Goal: Task Accomplishment & Management: Complete application form

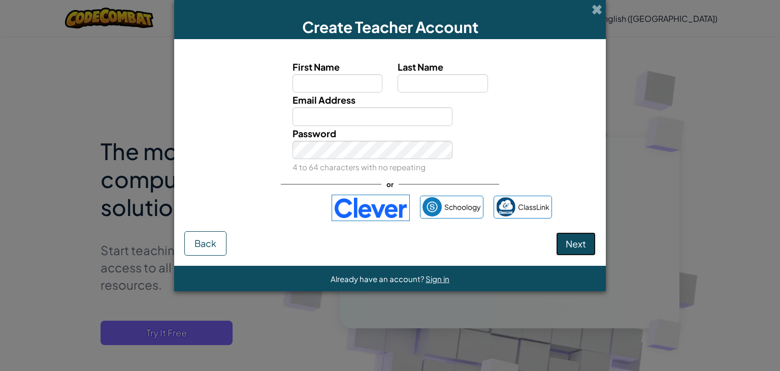
click at [587, 245] on button "Next" at bounding box center [576, 243] width 40 height 23
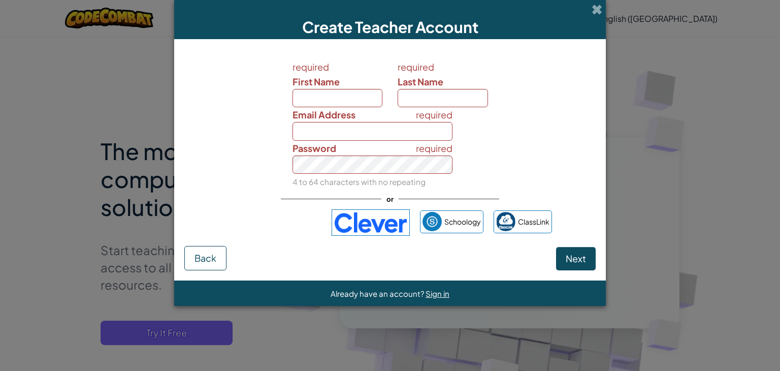
click at [587, 246] on div "Next Back" at bounding box center [389, 258] width 411 height 24
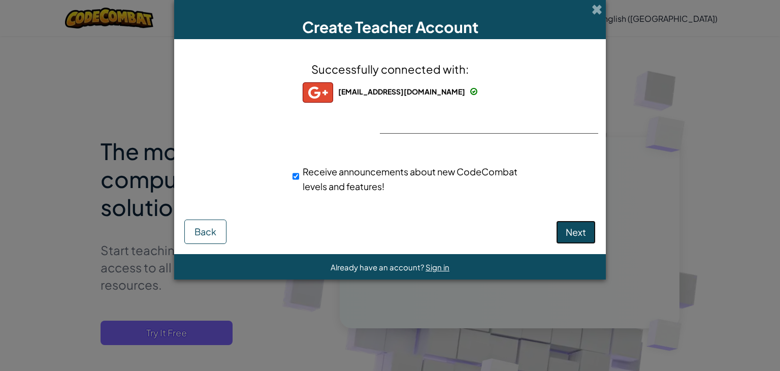
click at [572, 228] on span "Next" at bounding box center [576, 232] width 20 height 12
select select "India"
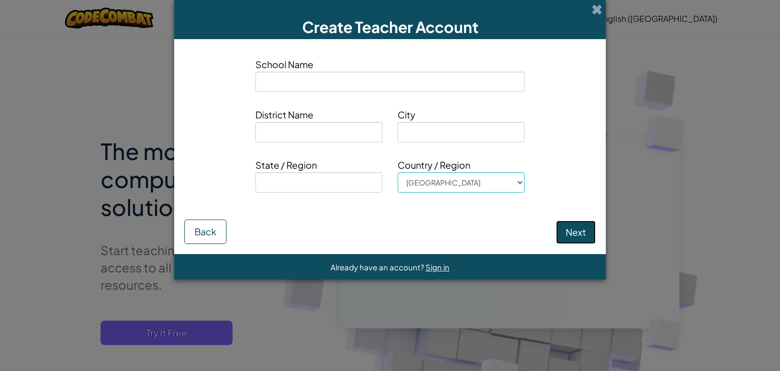
click at [572, 228] on button "Next" at bounding box center [576, 231] width 40 height 23
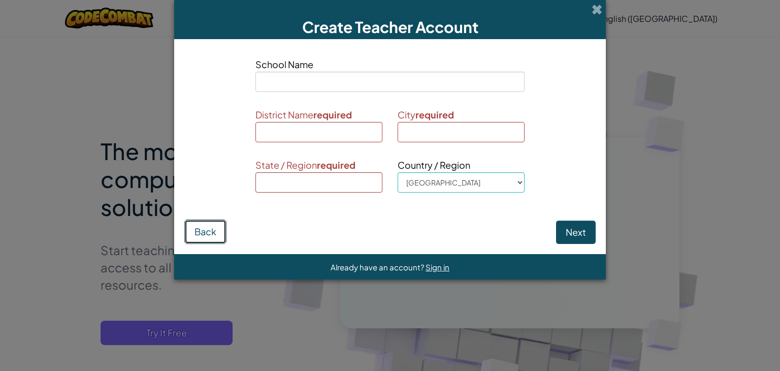
click at [210, 224] on button "Back" at bounding box center [205, 231] width 42 height 24
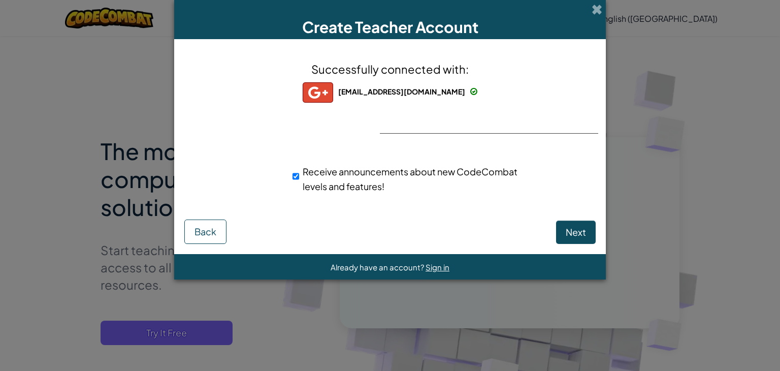
click at [432, 110] on div "Successfully connected with: jayeshpatil808002@gmail.com jayeshpatil808002@gmai…" at bounding box center [390, 133] width 406 height 169
click at [571, 220] on button "Next" at bounding box center [576, 231] width 40 height 23
select select "India"
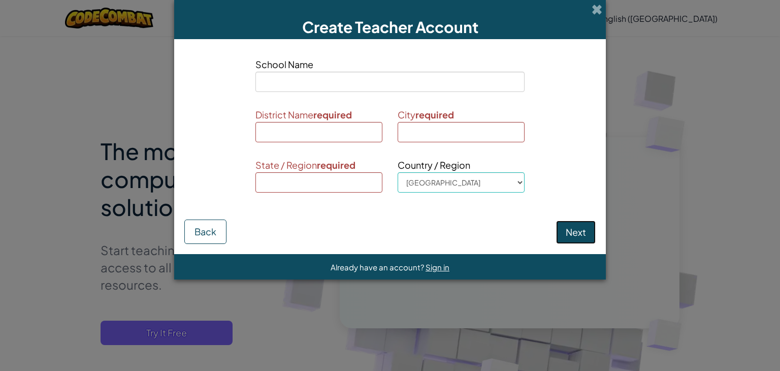
click at [591, 239] on button "Next" at bounding box center [576, 231] width 40 height 23
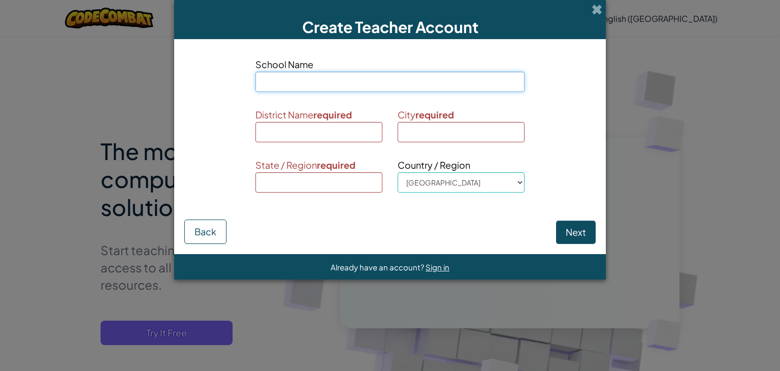
click at [302, 81] on input at bounding box center [389, 82] width 269 height 20
type input "Vision"
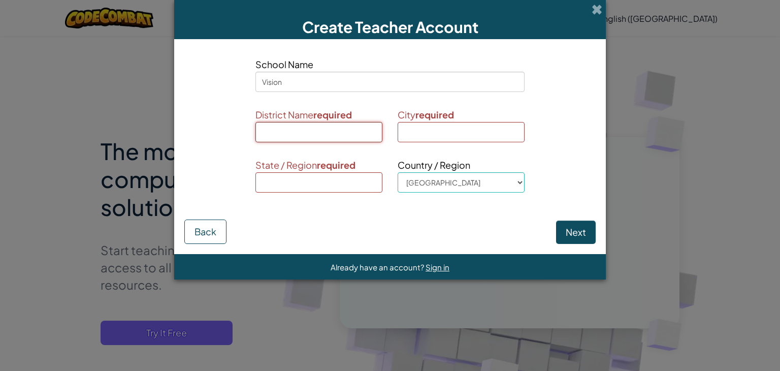
click at [357, 125] on input at bounding box center [318, 132] width 127 height 20
type input "Thane"
click at [486, 139] on input at bounding box center [461, 132] width 127 height 20
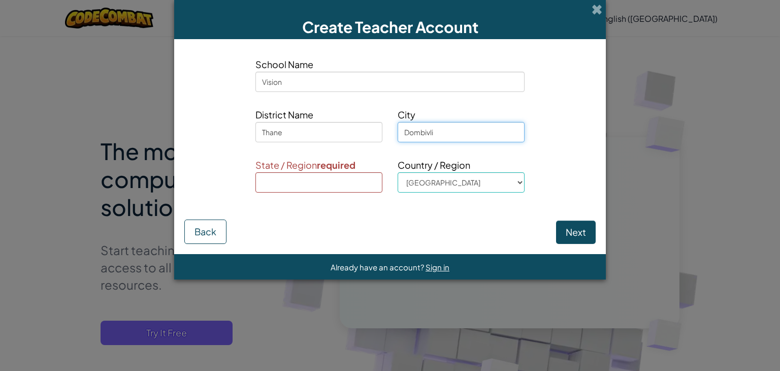
type input "Dombivli"
click at [355, 184] on input at bounding box center [318, 182] width 127 height 20
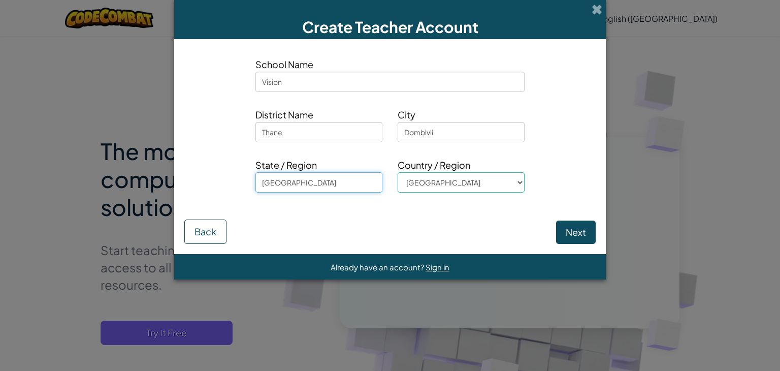
type input "Maharashtra"
click at [556, 228] on button "Next" at bounding box center [576, 231] width 40 height 23
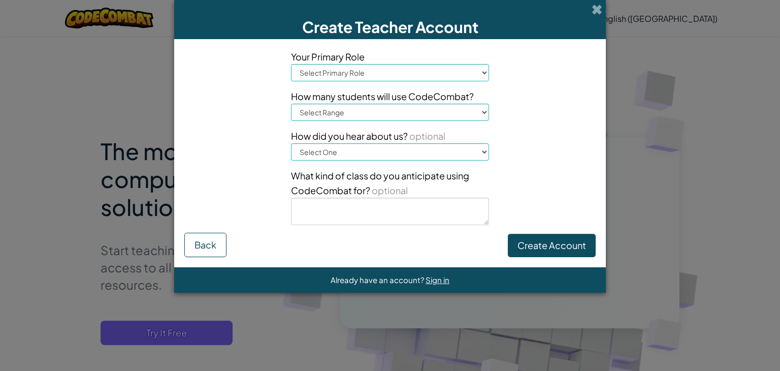
click at [447, 66] on select "Select Primary Role Principal Parent Technology coordinator Teacher Curriculum …" at bounding box center [390, 72] width 198 height 17
select select "Superintendent"
click at [291, 64] on select "Select Primary Role Principal Parent Technology coordinator Teacher Curriculum …" at bounding box center [390, 72] width 198 height 17
click at [386, 116] on select "Select Range 1-10 11-50 51-100 101-200 201-500 501-1000 1000+" at bounding box center [390, 112] width 198 height 17
click at [335, 228] on div "Your Primary Role Select Primary Role Principal Parent Technology coordinator T…" at bounding box center [389, 140] width 213 height 183
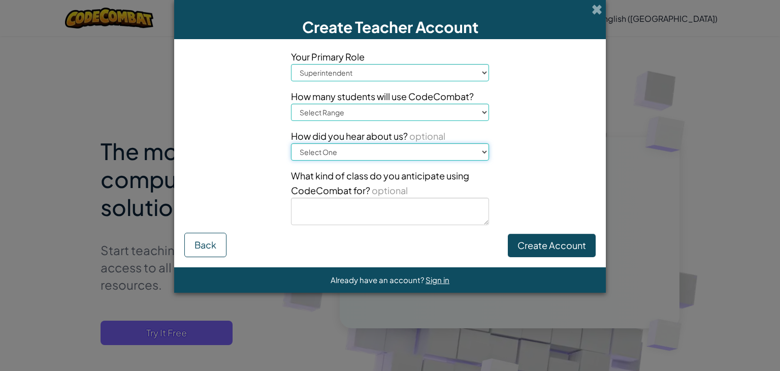
click at [483, 151] on select "Select One Conference (e.g. ISTE) Code.org/Hour of Code A teacher An administra…" at bounding box center [390, 151] width 198 height 17
click at [485, 142] on span "How did you hear about us? optional" at bounding box center [390, 135] width 198 height 15
click at [547, 250] on button "Create Account" at bounding box center [552, 245] width 88 height 23
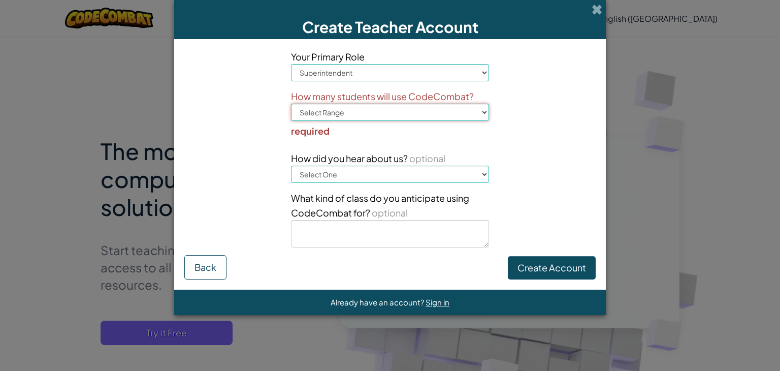
click at [421, 116] on select "Select Range 1-10 11-50 51-100 101-200 201-500 501-1000 1000+" at bounding box center [390, 112] width 198 height 17
click at [389, 233] on textarea at bounding box center [390, 233] width 198 height 27
click at [353, 110] on select "Select Range 1-10 11-50 51-100 101-200 201-500 501-1000 1000+" at bounding box center [390, 112] width 198 height 17
click at [291, 104] on select "Select Range 1-10 11-50 51-100 101-200 201-500 501-1000 1000+" at bounding box center [390, 112] width 198 height 17
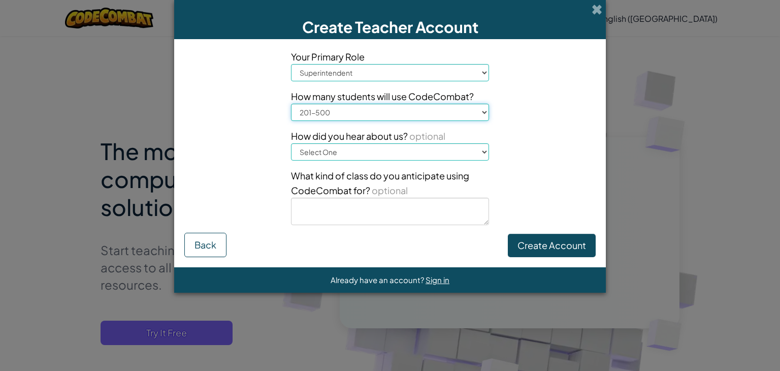
click at [348, 112] on select "Select Range 1-10 11-50 51-100 101-200 201-500 501-1000 1000+" at bounding box center [390, 112] width 198 height 17
select select "1000+"
click at [291, 104] on select "Select Range 1-10 11-50 51-100 101-200 201-500 501-1000 1000+" at bounding box center [390, 112] width 198 height 17
click at [526, 247] on button "Create Account" at bounding box center [552, 245] width 88 height 23
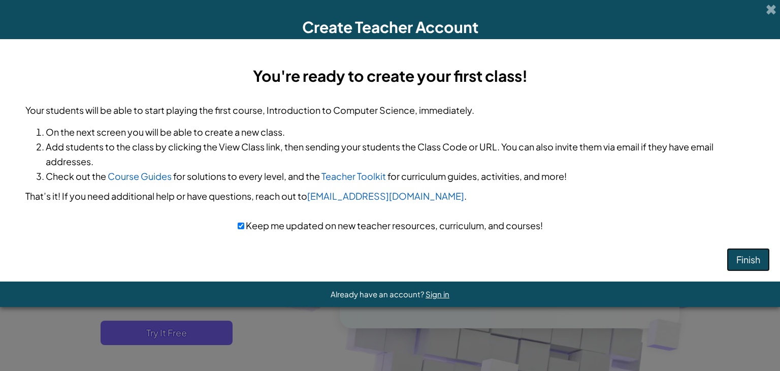
click at [764, 261] on button "Finish" at bounding box center [748, 259] width 43 height 23
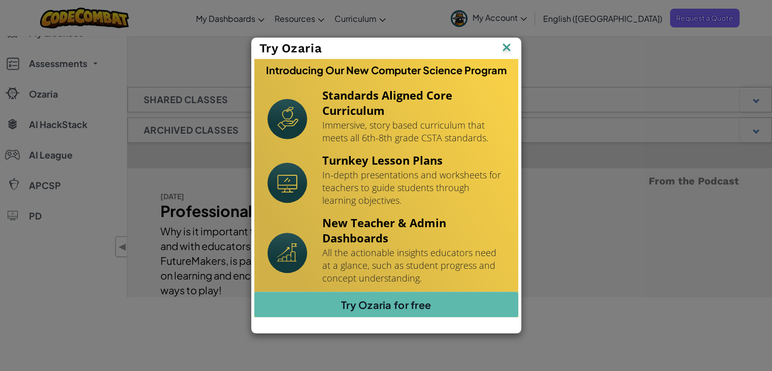
scroll to position [130, 0]
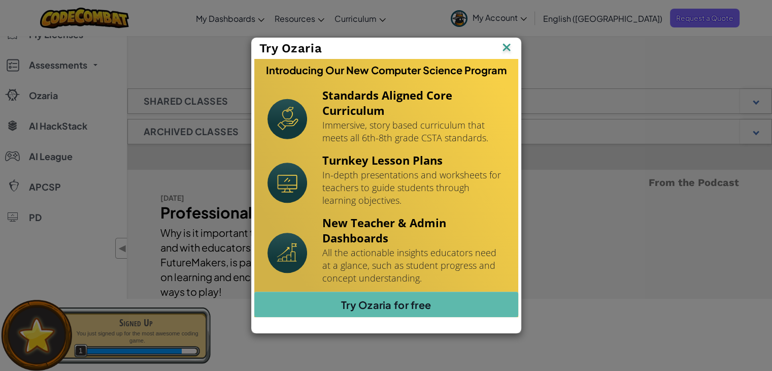
click at [504, 43] on img at bounding box center [506, 48] width 13 height 15
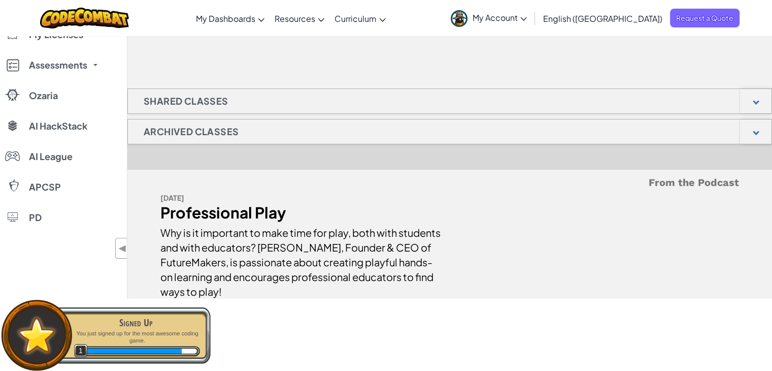
scroll to position [0, 0]
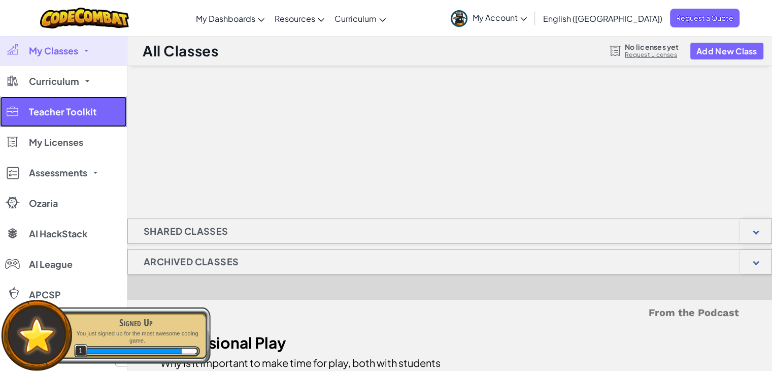
click at [121, 119] on link "Teacher Toolkit" at bounding box center [63, 111] width 127 height 30
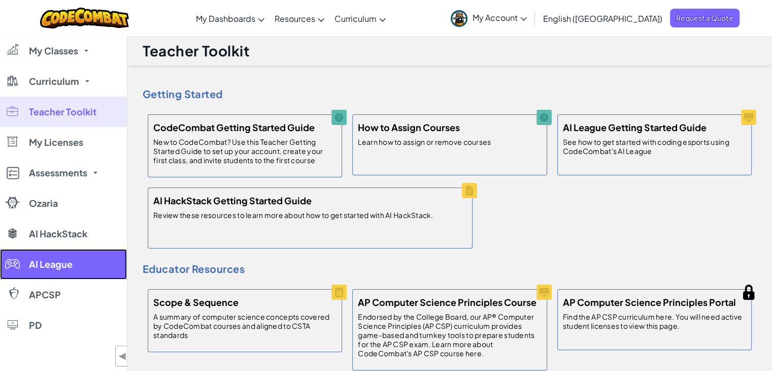
click at [72, 256] on link "AI League" at bounding box center [63, 264] width 127 height 30
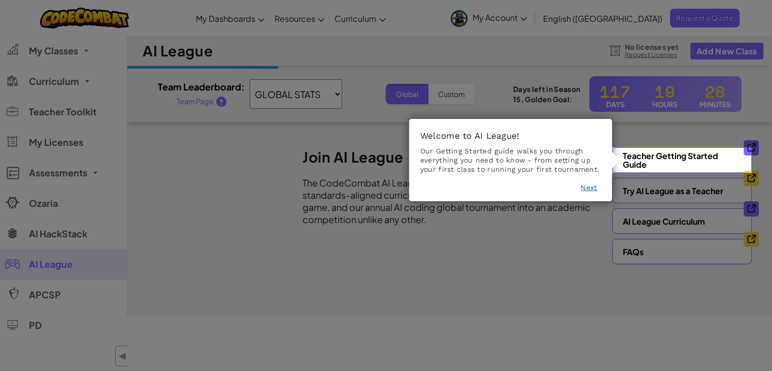
click at [581, 187] on button "Next" at bounding box center [589, 187] width 16 height 10
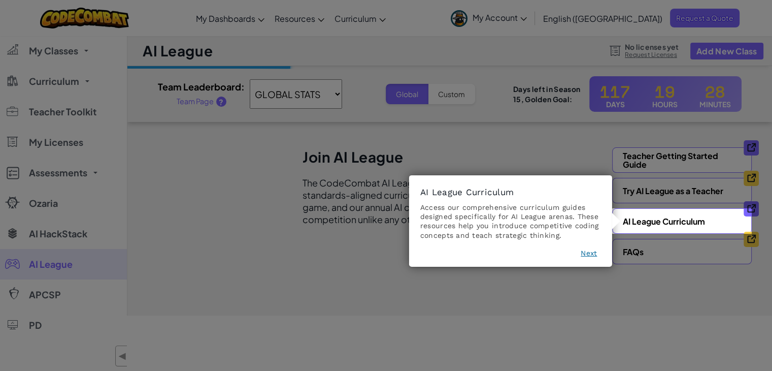
click at [587, 252] on button "Next" at bounding box center [589, 253] width 16 height 10
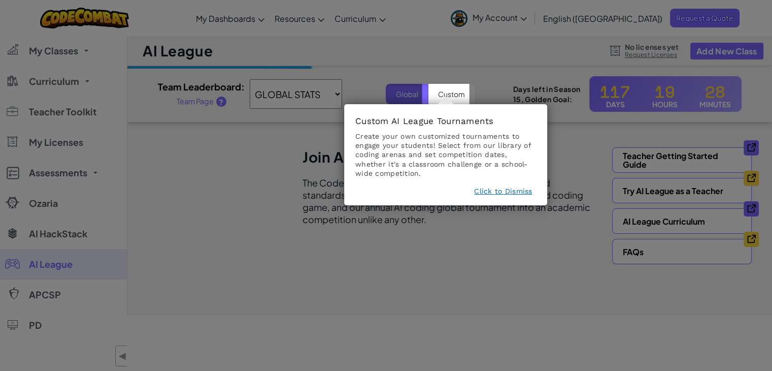
click at [507, 190] on button "Click to Dismiss" at bounding box center [503, 191] width 58 height 10
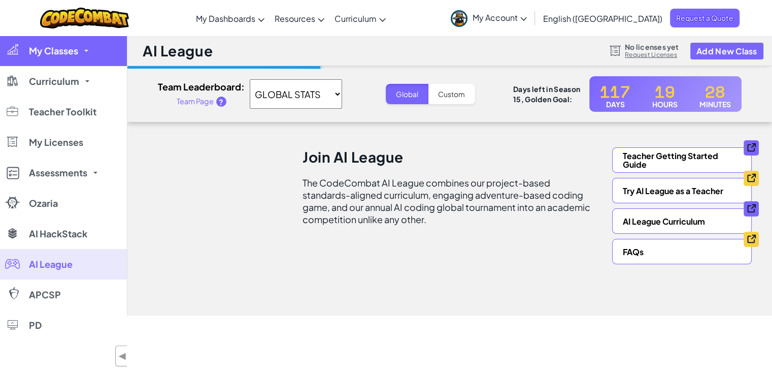
click at [80, 54] on link "My Classes" at bounding box center [63, 51] width 127 height 30
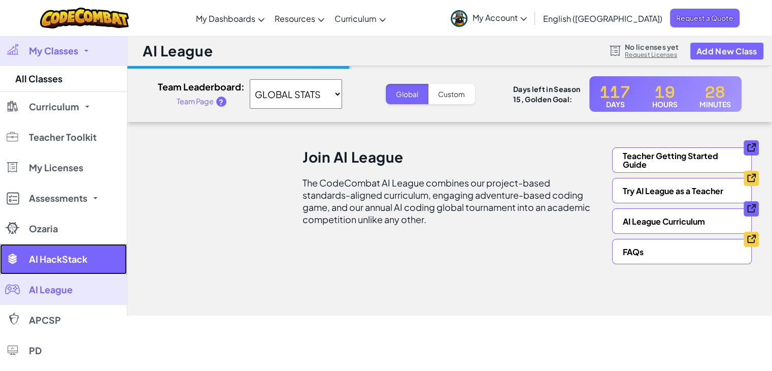
click at [62, 245] on link "AI HackStack" at bounding box center [63, 259] width 127 height 30
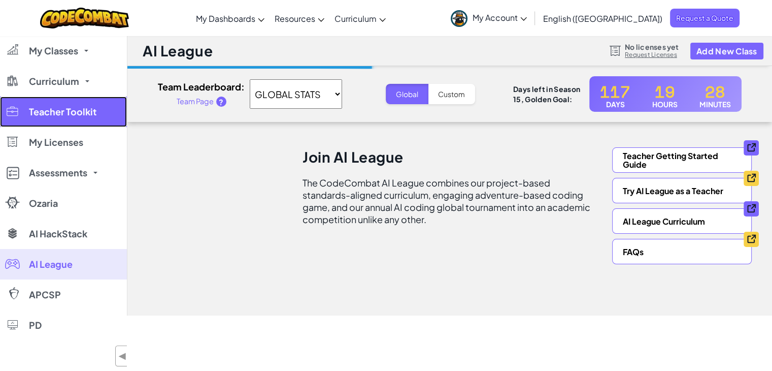
click at [95, 126] on link "Teacher Toolkit" at bounding box center [63, 111] width 127 height 30
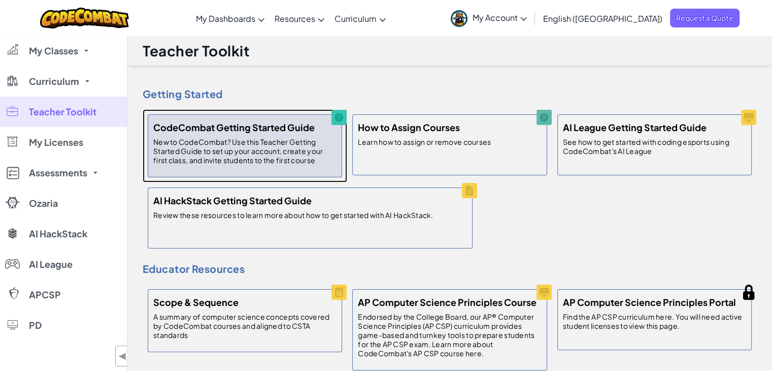
click at [243, 154] on p "New to CodeCombat? Use this Teacher Getting Started Guide to set up your accoun…" at bounding box center [244, 150] width 183 height 27
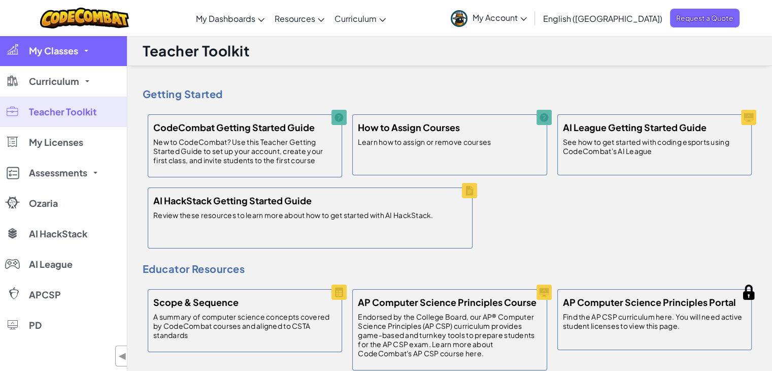
click at [65, 43] on link "My Classes" at bounding box center [63, 51] width 127 height 30
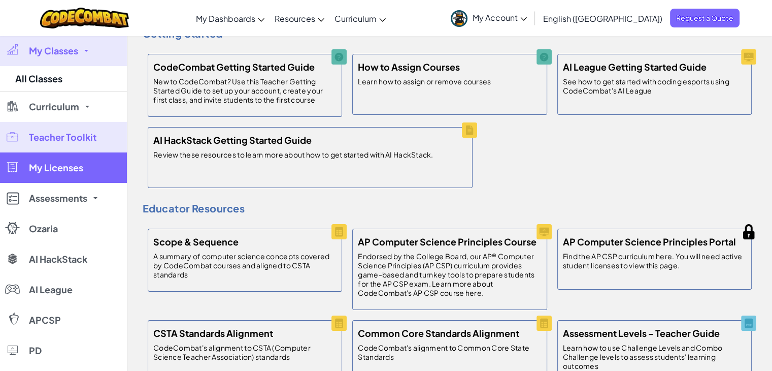
scroll to position [61, 0]
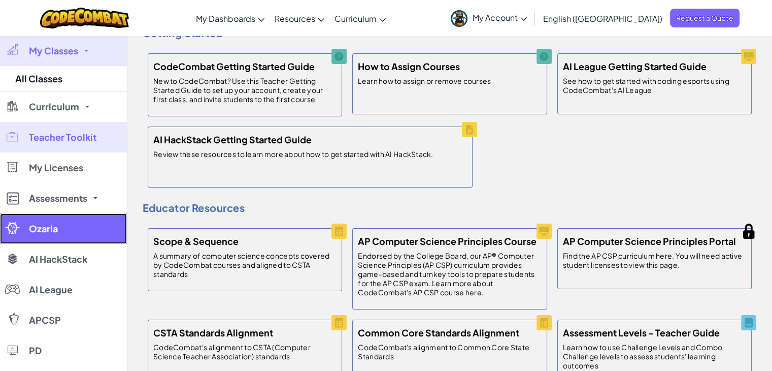
click at [46, 221] on link "Ozaria" at bounding box center [63, 228] width 127 height 30
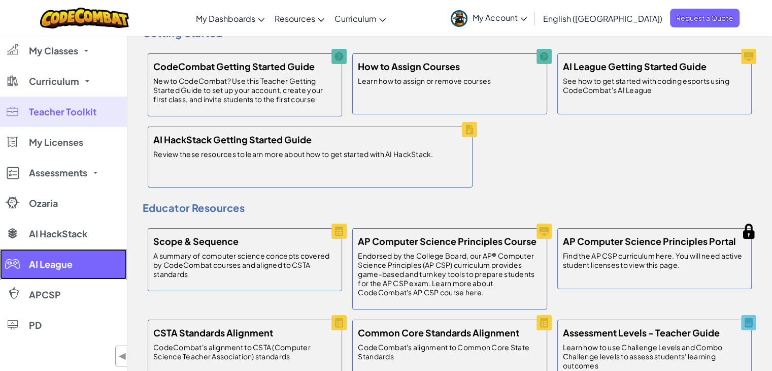
click at [101, 271] on link "AI League" at bounding box center [63, 264] width 127 height 30
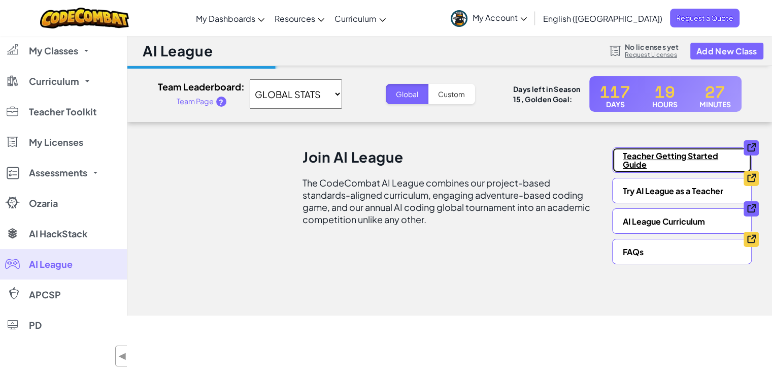
click at [651, 159] on link "Teacher Getting Started Guide" at bounding box center [682, 159] width 140 height 25
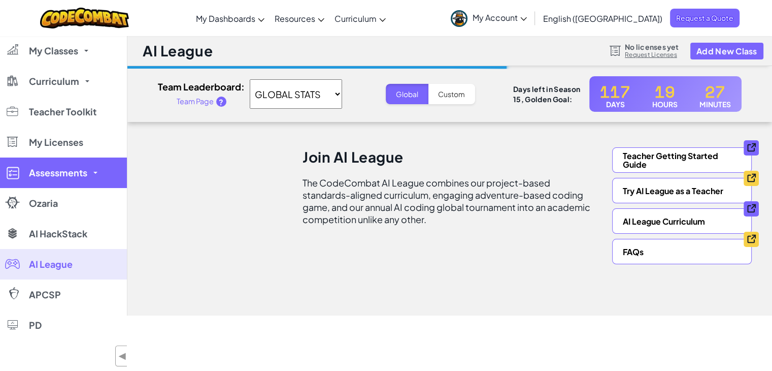
click at [89, 169] on link "Assessments" at bounding box center [63, 172] width 127 height 30
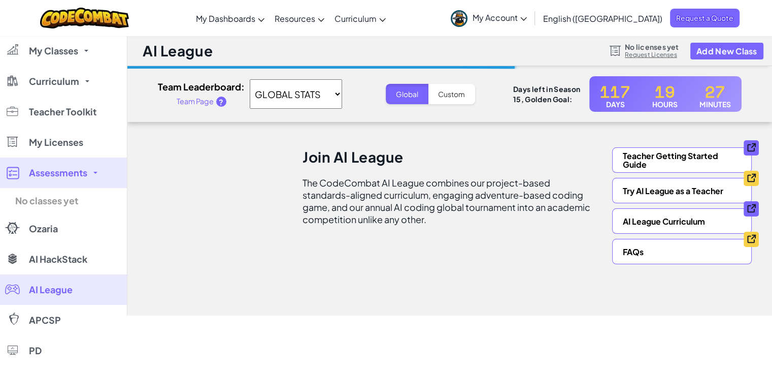
click at [89, 169] on link "Assessments" at bounding box center [63, 172] width 127 height 30
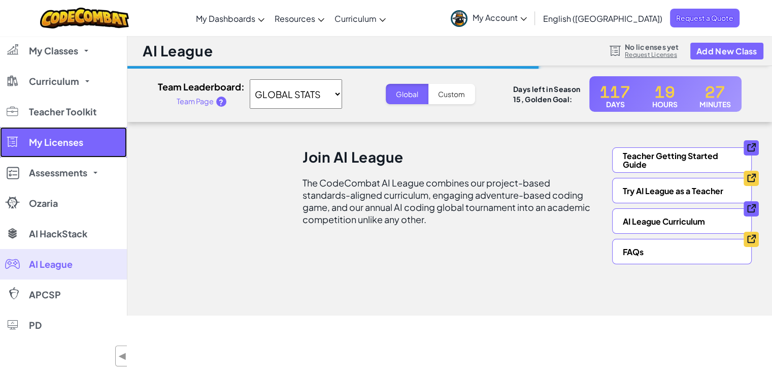
click at [75, 140] on span "My Licenses" at bounding box center [56, 142] width 54 height 9
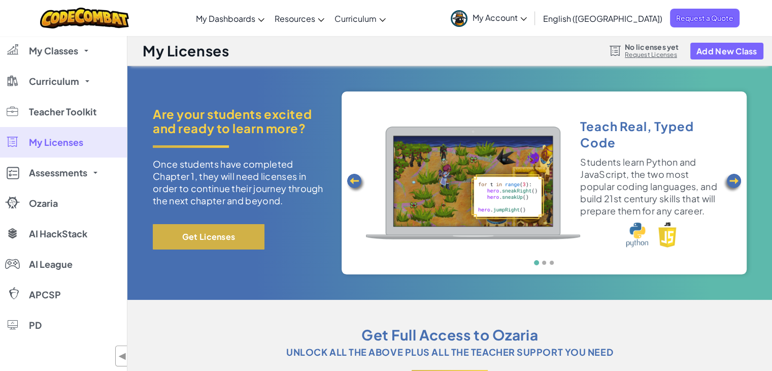
click at [237, 230] on button "Get Licenses" at bounding box center [209, 236] width 112 height 25
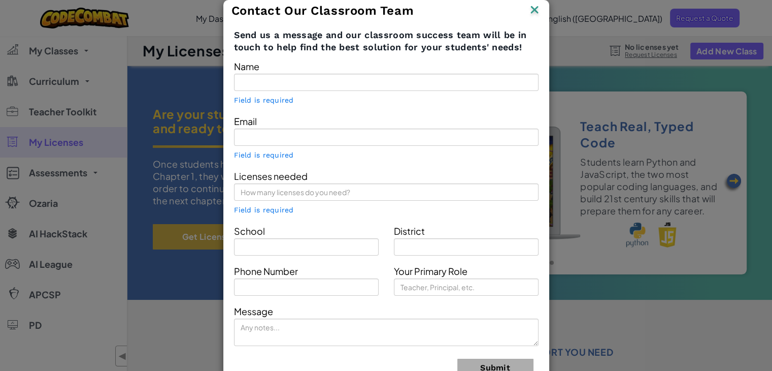
type input "[PERSON_NAME]"
type input "[EMAIL_ADDRESS][DOMAIN_NAME]"
type input "Vision"
type input "Thane"
type input "Superintendent"
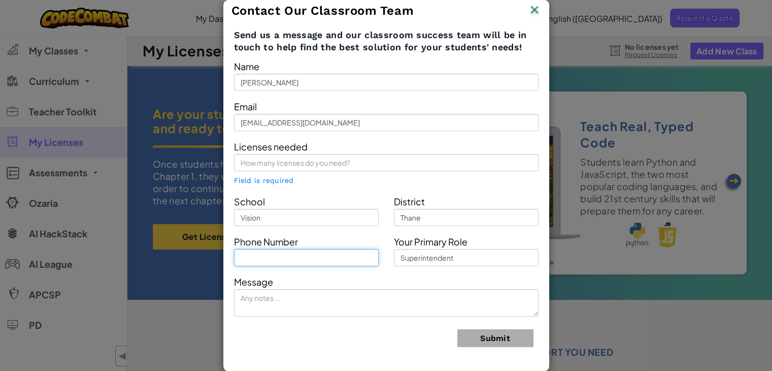
click at [326, 260] on input "text" at bounding box center [306, 257] width 145 height 17
type input "8080020084"
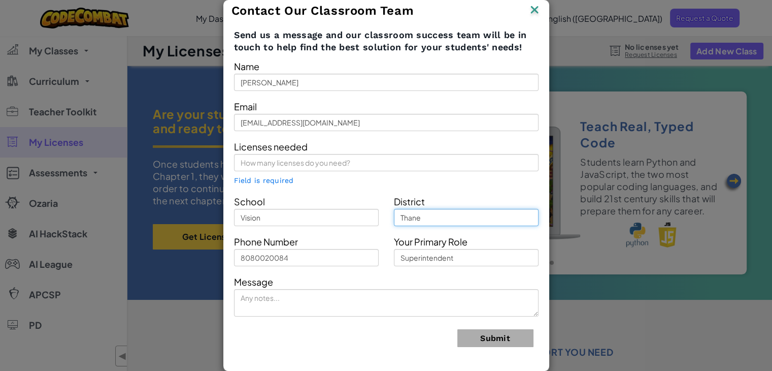
click at [443, 218] on input "Thane" at bounding box center [466, 217] width 145 height 17
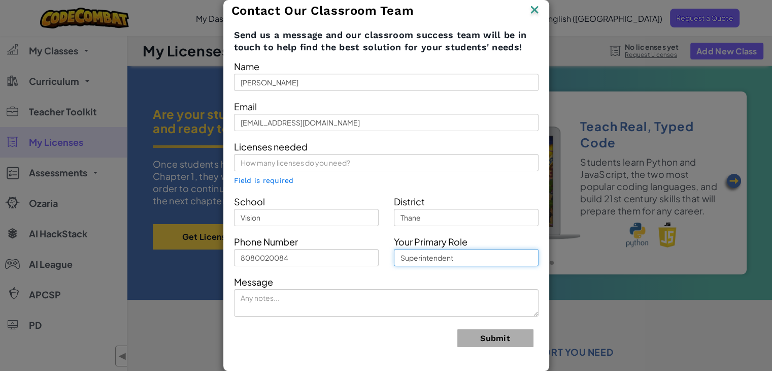
click at [452, 258] on input "Superintendent" at bounding box center [466, 257] width 145 height 17
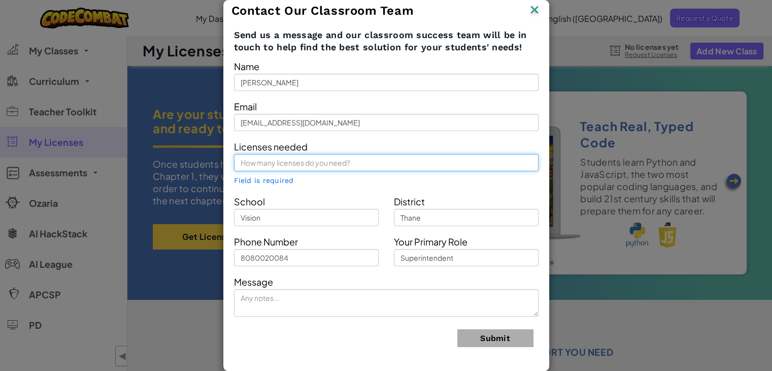
click at [327, 161] on input "text" at bounding box center [386, 162] width 305 height 17
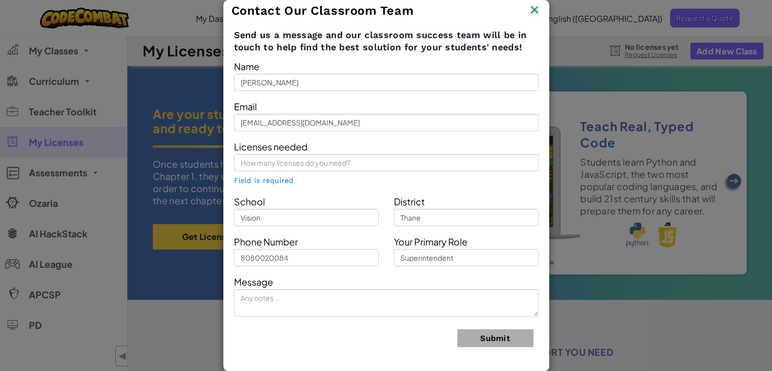
click at [512, 15] on div "Contact Our Classroom Team" at bounding box center [387, 10] width 310 height 15
click at [533, 10] on img at bounding box center [534, 10] width 13 height 15
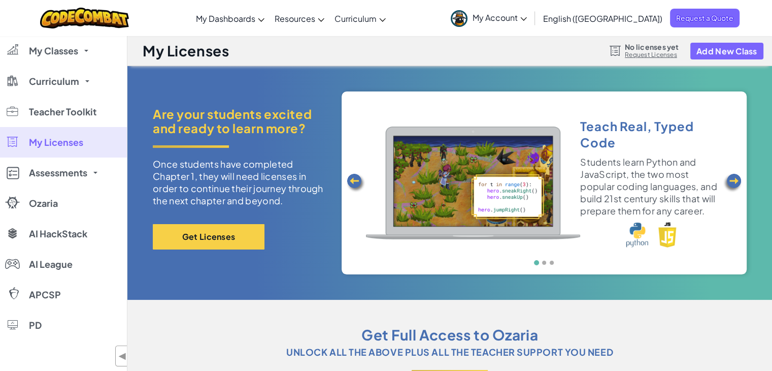
click at [448, 178] on img at bounding box center [473, 182] width 214 height 112
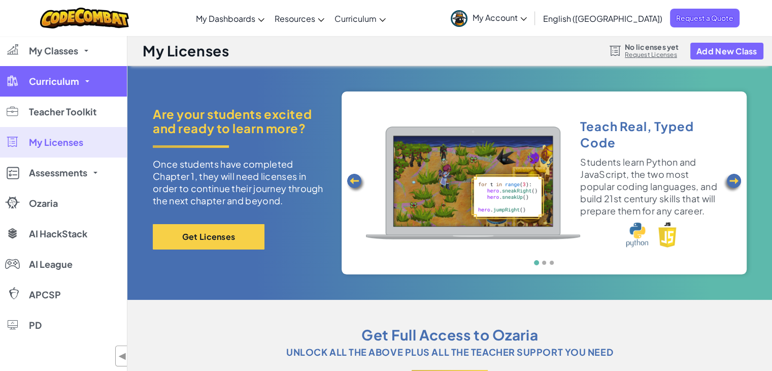
click at [79, 81] on link "Curriculum" at bounding box center [63, 81] width 127 height 30
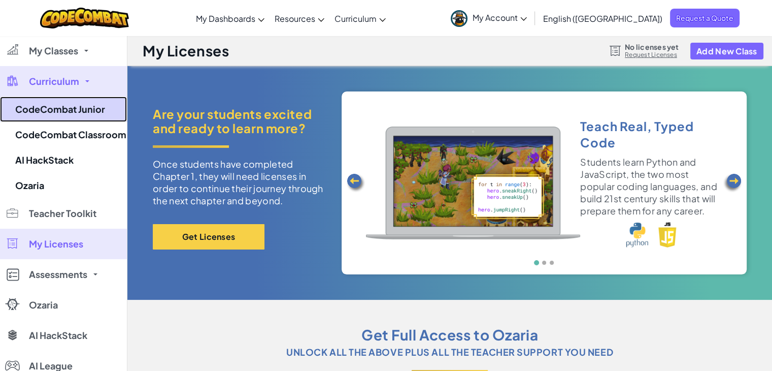
click at [74, 109] on link "CodeCombat Junior" at bounding box center [63, 108] width 127 height 25
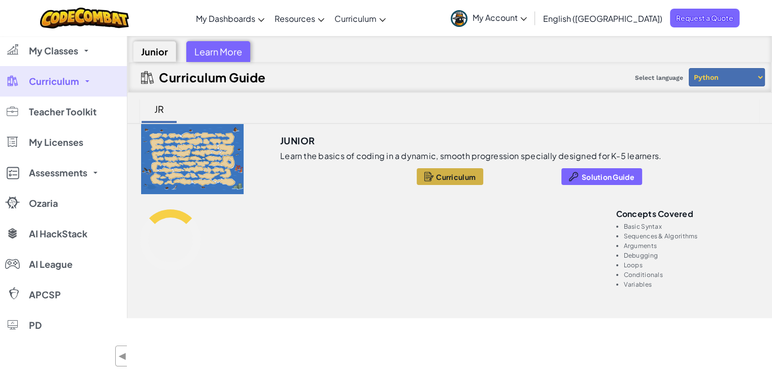
click at [437, 177] on span "Curriculum" at bounding box center [456, 177] width 40 height 8
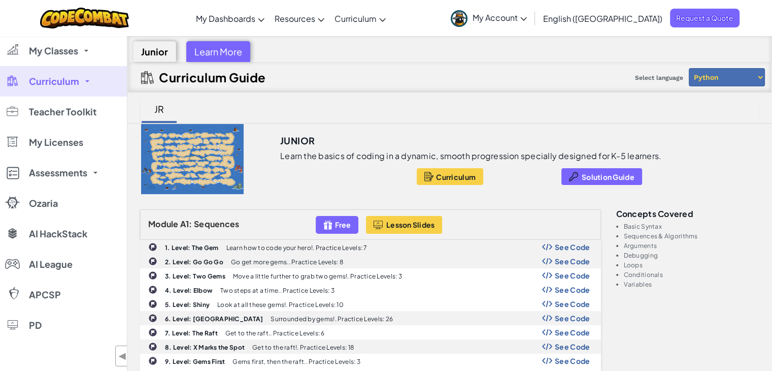
click at [161, 139] on div at bounding box center [192, 159] width 130 height 70
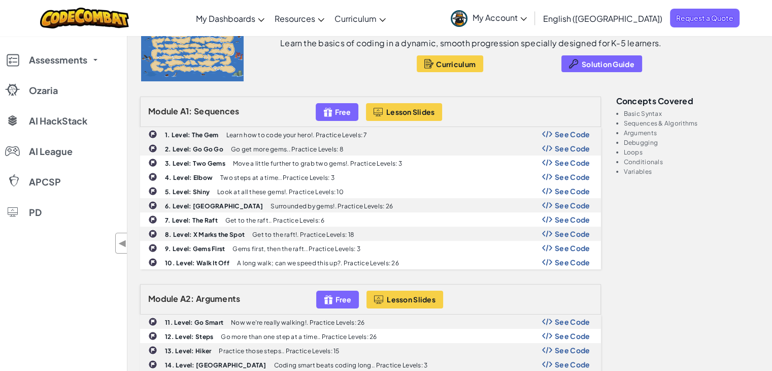
scroll to position [120, 0]
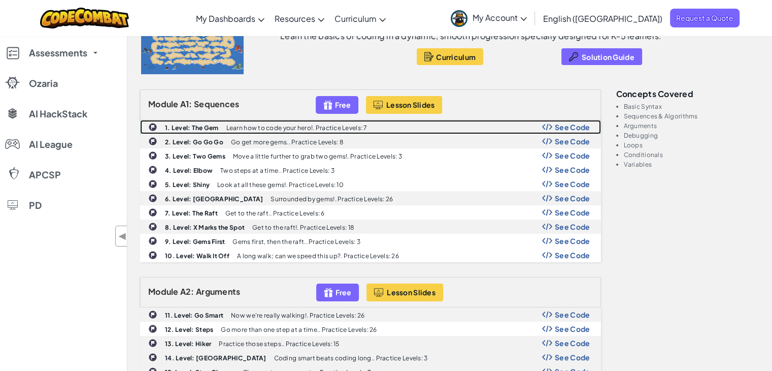
click at [200, 130] on b "1. Level: The Gem" at bounding box center [192, 128] width 54 height 8
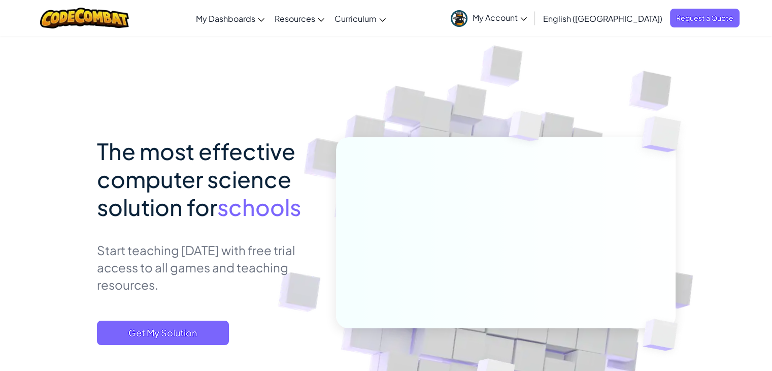
click at [527, 19] on span "My Account" at bounding box center [500, 17] width 54 height 11
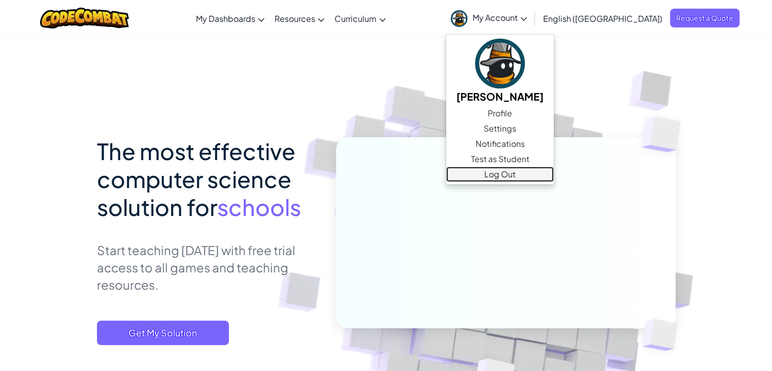
click at [540, 175] on link "Log Out" at bounding box center [500, 174] width 108 height 15
